Goal: Transaction & Acquisition: Purchase product/service

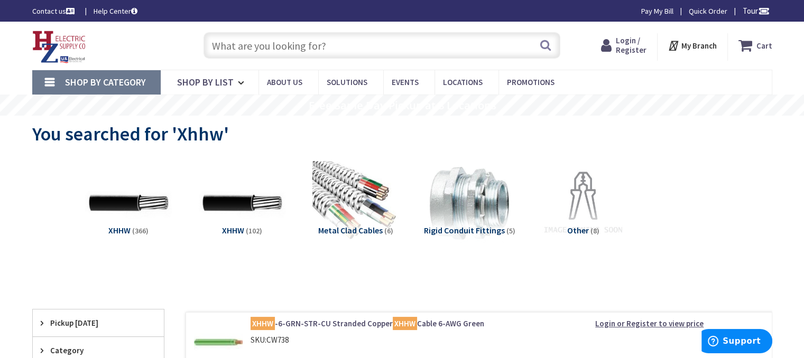
click at [623, 45] on span "Login / Register" at bounding box center [631, 45] width 31 height 20
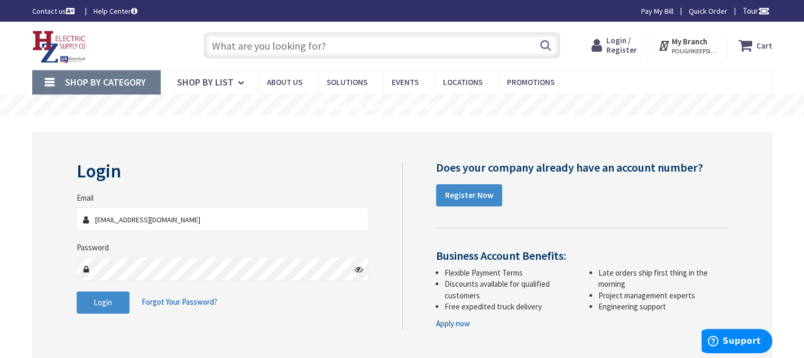
drag, startPoint x: 183, startPoint y: 220, endPoint x: 59, endPoint y: 220, distance: 124.8
click at [57, 221] on div "Login Invalid login or password Email jblack@blackelectric.net Password Login F…" at bounding box center [402, 245] width 740 height 227
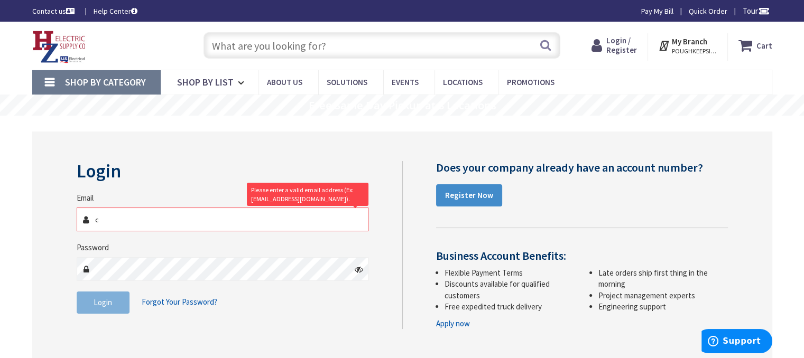
type input "cblack@blackelectric.net"
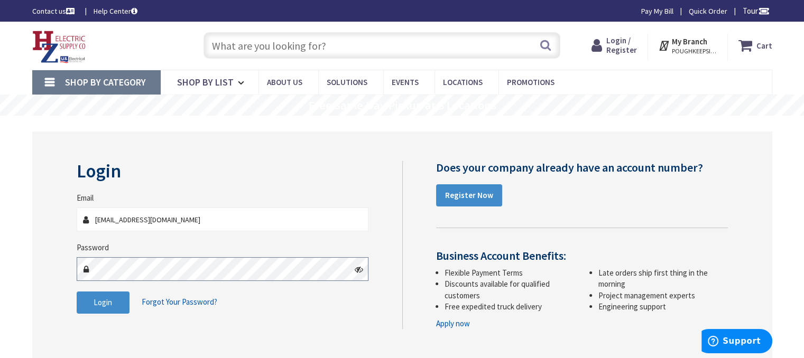
click at [60, 268] on div "Login Invalid login or password Email cblack@blackelectric.net Password Login F…" at bounding box center [402, 245] width 740 height 227
click at [96, 308] on button "Login" at bounding box center [103, 303] width 53 height 22
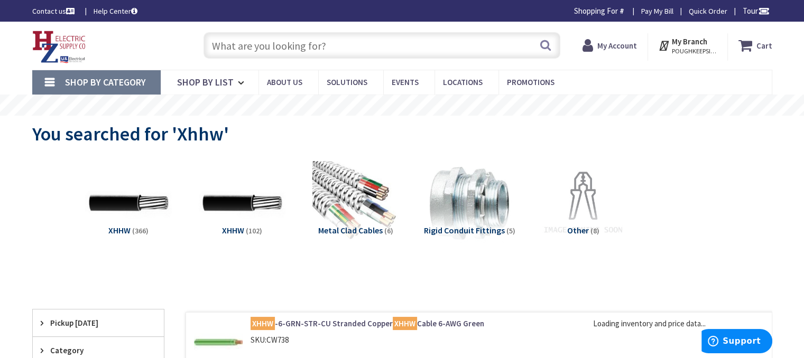
click at [354, 46] on input "text" at bounding box center [382, 45] width 357 height 26
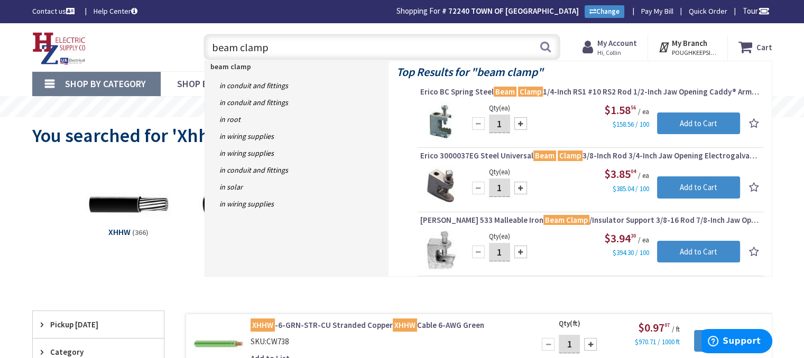
click at [288, 49] on input "beam clamp" at bounding box center [382, 47] width 357 height 26
type input "b"
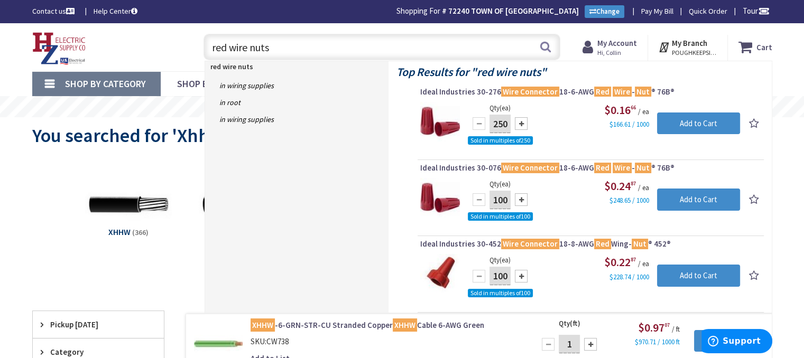
click at [334, 53] on input "red wire nuts" at bounding box center [382, 47] width 357 height 26
click at [334, 52] on input "red wire nuts" at bounding box center [382, 47] width 357 height 26
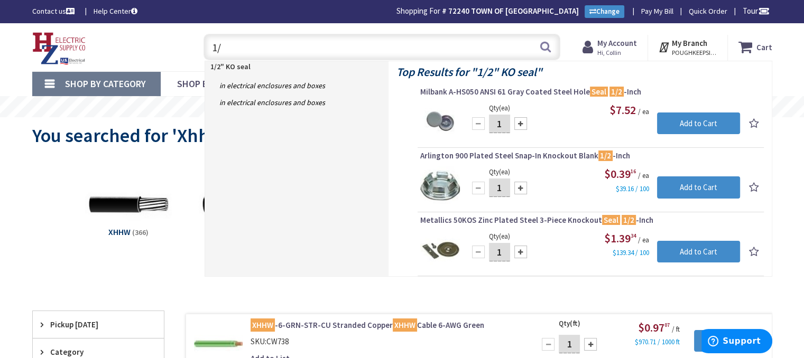
type input "1"
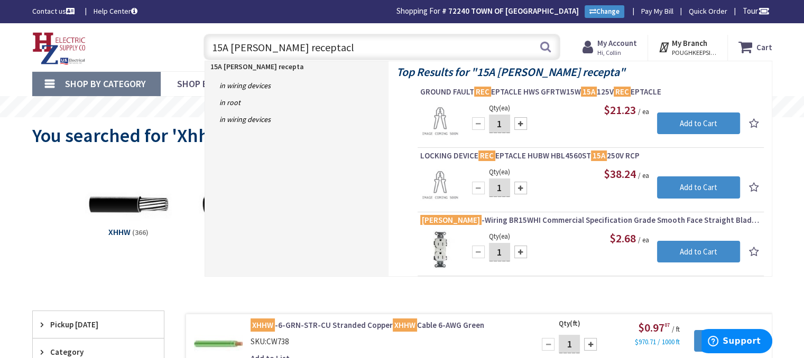
type input "15A hubbell receptacle"
